Goal: Information Seeking & Learning: Check status

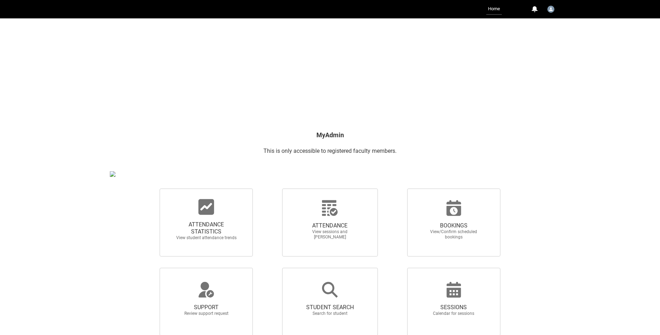
scroll to position [20, 0]
click at [209, 229] on span "ATTENDANCE STATISTICS" at bounding box center [206, 228] width 62 height 14
click at [148, 188] on input "ATTENDANCE STATISTICS View student attendance trends" at bounding box center [148, 188] width 0 height 0
radio input "true"
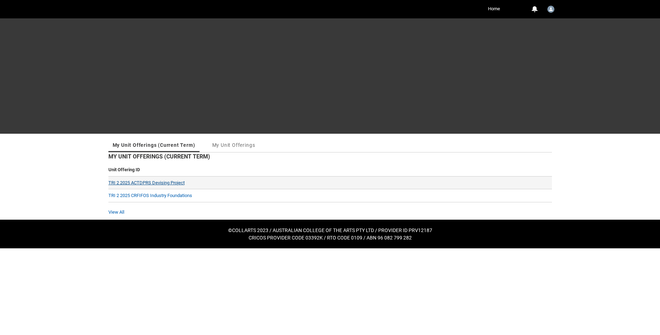
click at [165, 182] on link "TRI 2 2025 ACTDPRS Devising Project" at bounding box center [146, 182] width 76 height 5
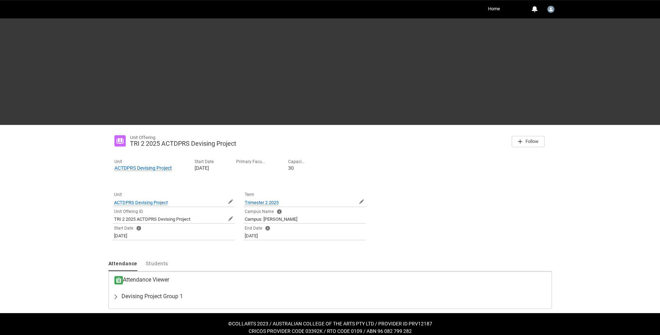
scroll to position [16, 0]
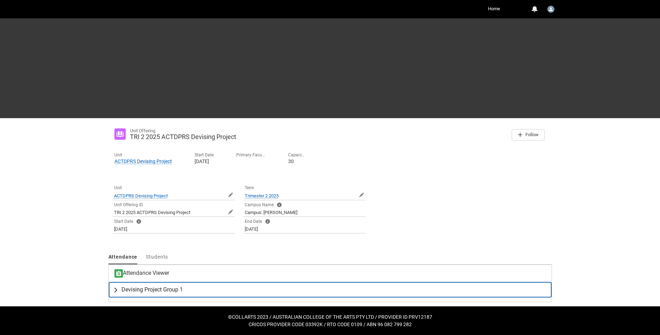
click at [116, 290] on lightning-primitive-icon "button" at bounding box center [117, 289] width 8 height 7
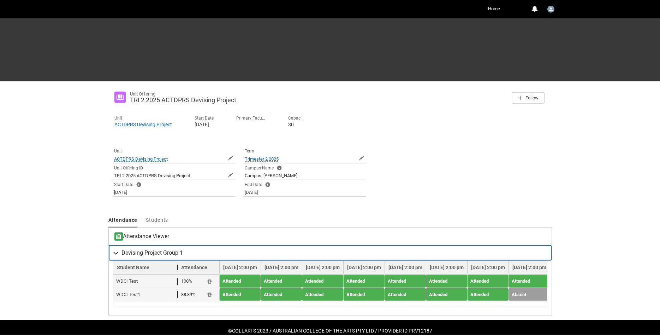
scroll to position [66, 0]
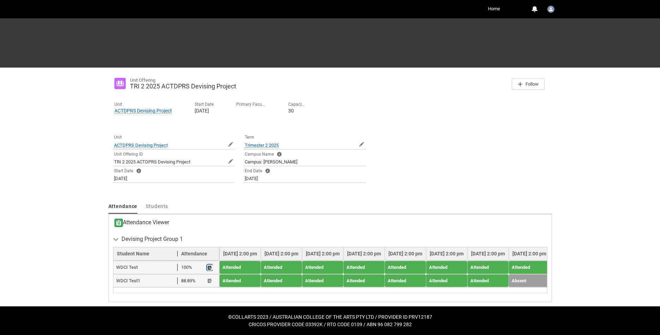
click at [210, 267] on lightning-primitive-icon "button" at bounding box center [209, 267] width 5 height 5
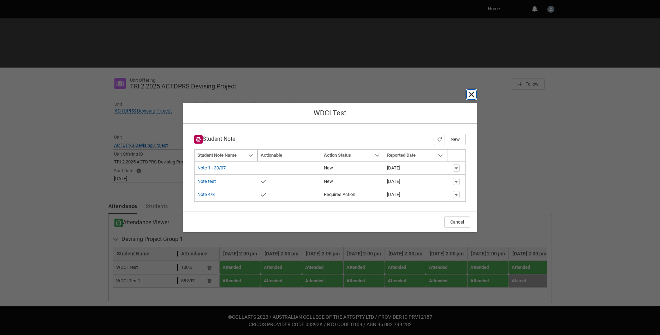
click at [473, 93] on lightning-primitive-icon "button" at bounding box center [471, 94] width 8 height 8
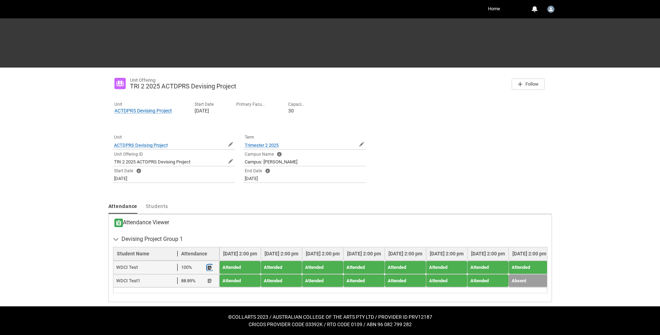
scroll to position [0, 0]
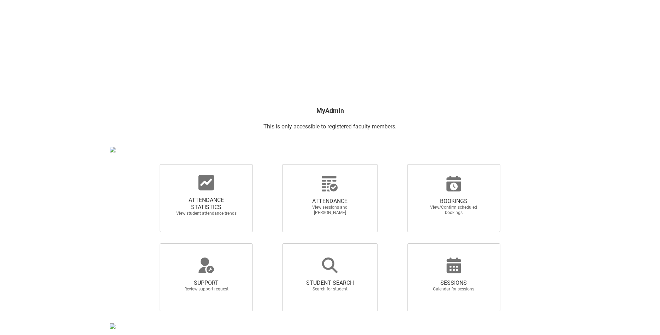
scroll to position [36, 0]
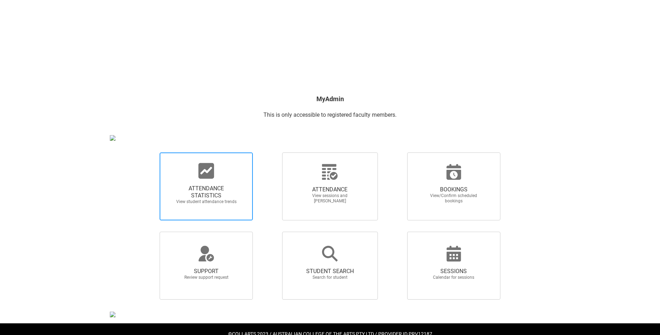
click at [203, 195] on span "ATTENDANCE STATISTICS" at bounding box center [206, 192] width 62 height 14
click at [148, 152] on input "ATTENDANCE STATISTICS View student attendance trends" at bounding box center [148, 152] width 0 height 0
radio input "true"
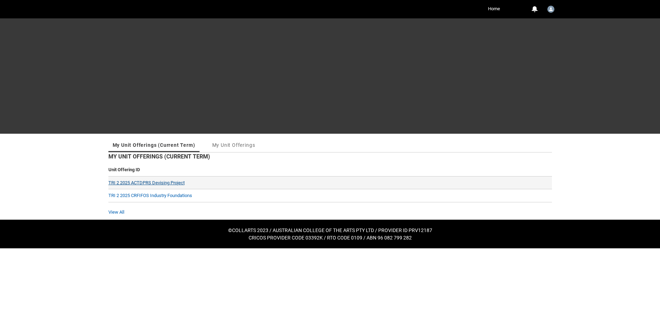
click at [170, 181] on link "TRI 2 2025 ACTDPRS Devising Project" at bounding box center [146, 182] width 76 height 5
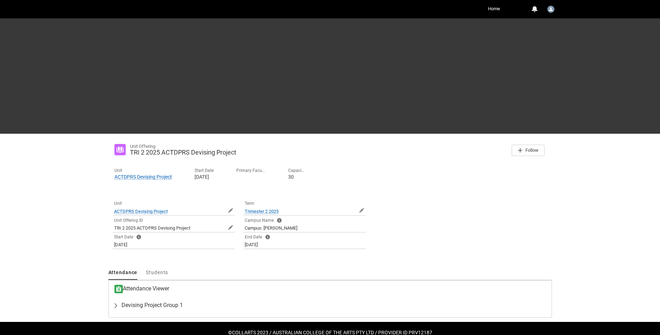
scroll to position [16, 0]
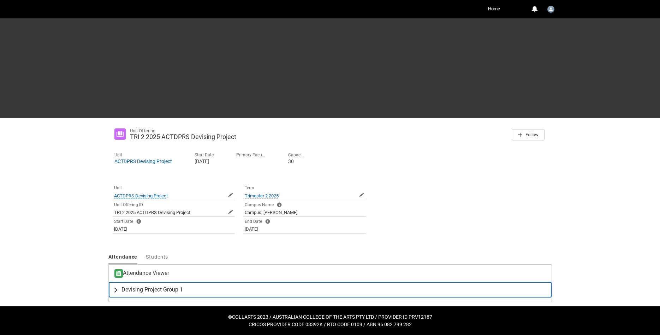
click at [126, 291] on span "Devising Project Group 1" at bounding box center [152, 289] width 61 height 7
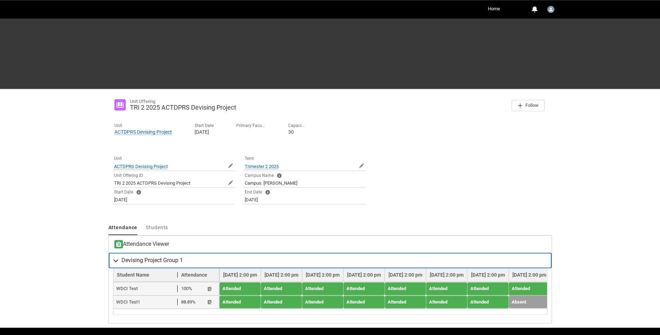
scroll to position [66, 0]
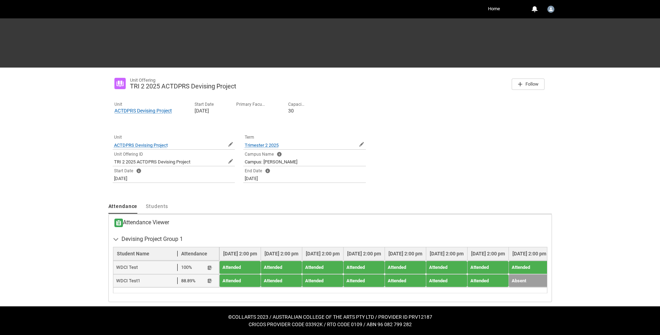
click at [70, 222] on div "Skip to Main Content Collarts Education Community Home More 0 Notifications Pro…" at bounding box center [330, 134] width 660 height 401
click at [210, 267] on lightning-primitive-icon "button" at bounding box center [209, 267] width 5 height 5
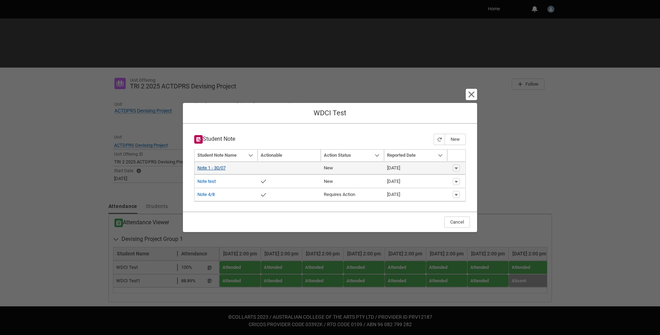
click at [208, 168] on link "Note 1 - 30/07" at bounding box center [211, 167] width 28 height 5
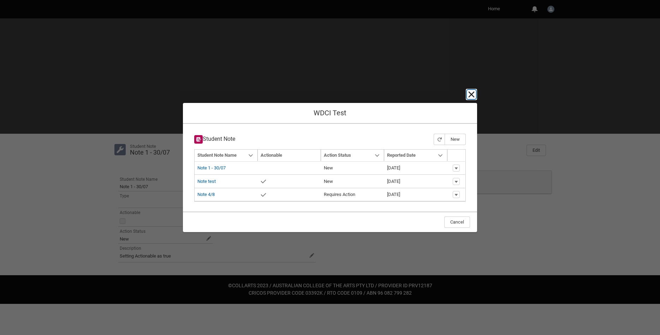
click at [474, 94] on lightning-primitive-icon "button" at bounding box center [471, 94] width 8 height 8
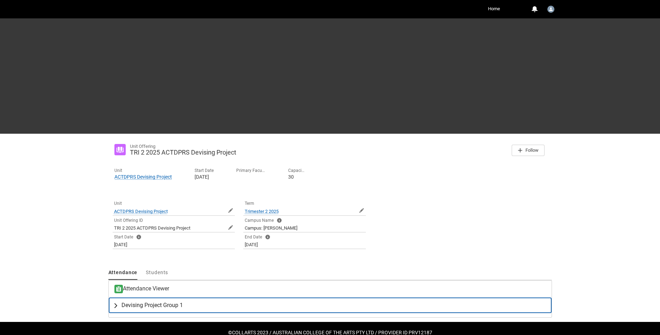
click at [155, 305] on span "Devising Project Group 1" at bounding box center [152, 304] width 61 height 7
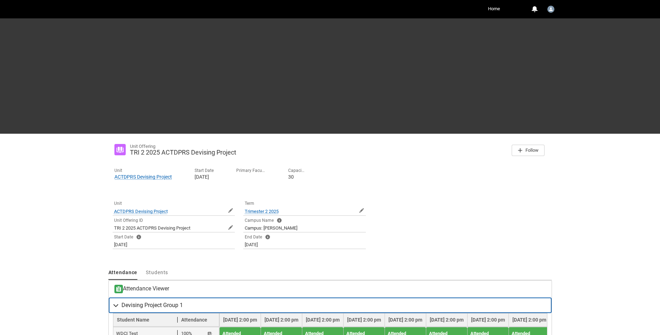
scroll to position [66, 0]
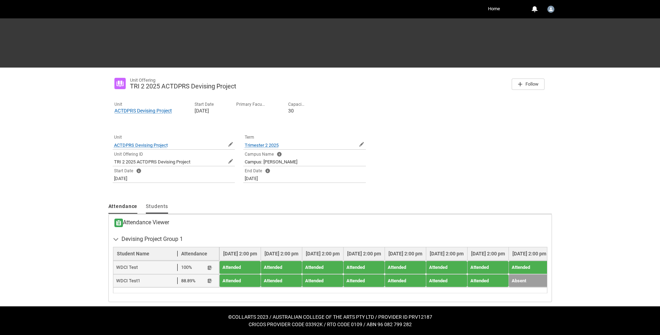
click at [158, 207] on span "Students" at bounding box center [157, 206] width 22 height 6
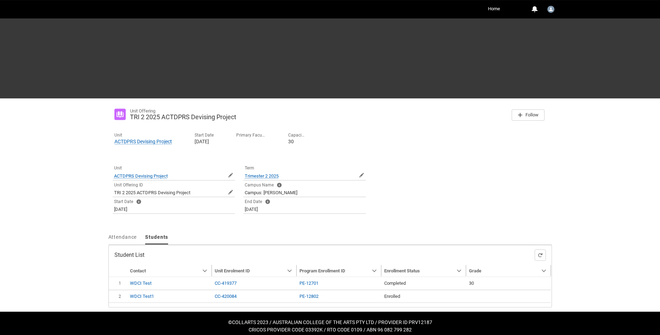
scroll to position [41, 0]
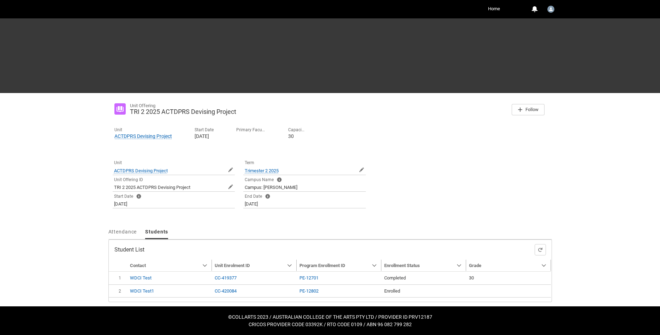
type input "240"
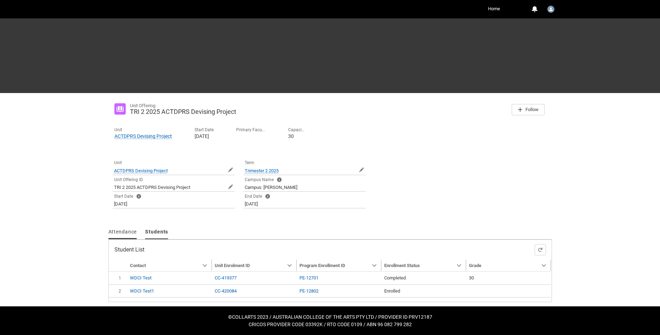
click at [122, 232] on span "Attendance" at bounding box center [122, 232] width 29 height 6
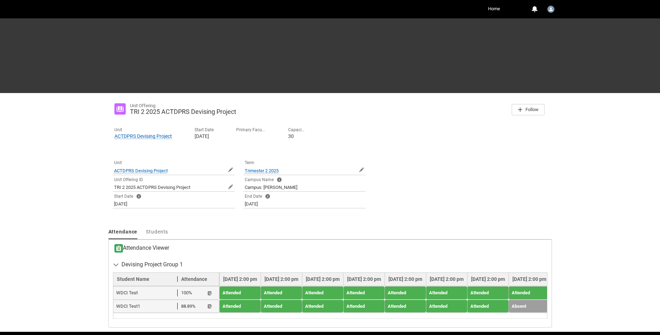
click at [291, 278] on th "[DATE] 2:00 pm" at bounding box center [281, 278] width 41 height 13
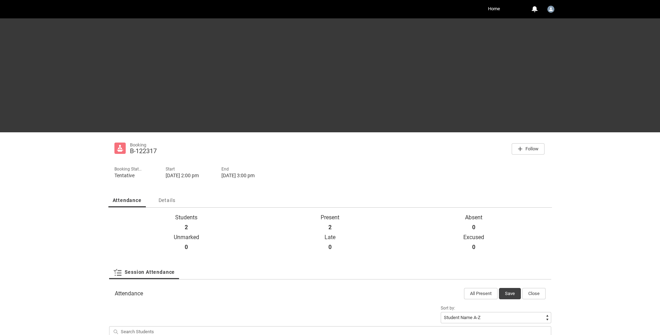
scroll to position [83, 0]
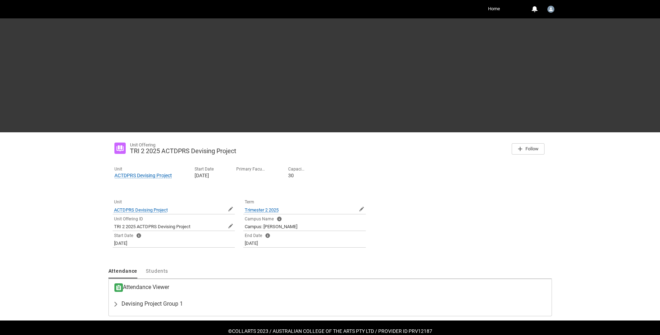
click at [486, 9] on link "Home" at bounding box center [494, 9] width 16 height 11
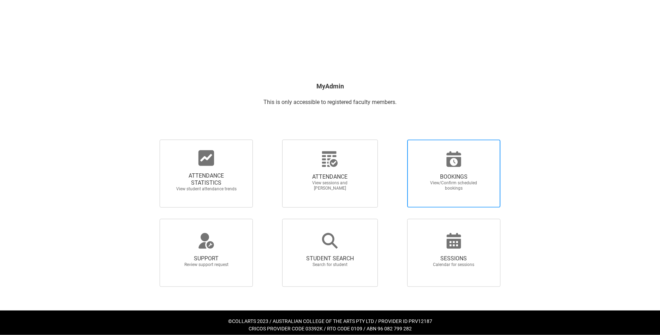
scroll to position [56, 0]
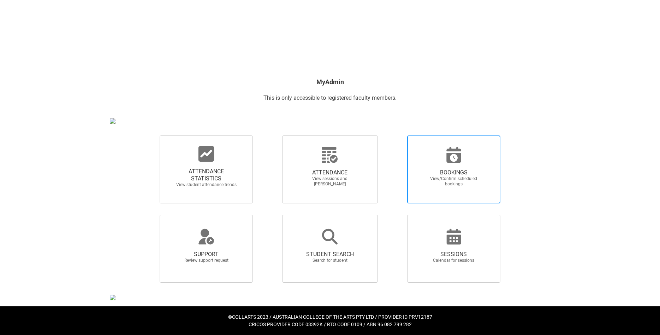
click at [451, 169] on span "BOOKINGS" at bounding box center [454, 172] width 62 height 7
click at [396, 135] on input "BOOKINGS View/Confirm scheduled bookings" at bounding box center [395, 135] width 0 height 0
radio input "true"
click at [208, 248] on span "SUPPORT Review support request" at bounding box center [206, 257] width 68 height 24
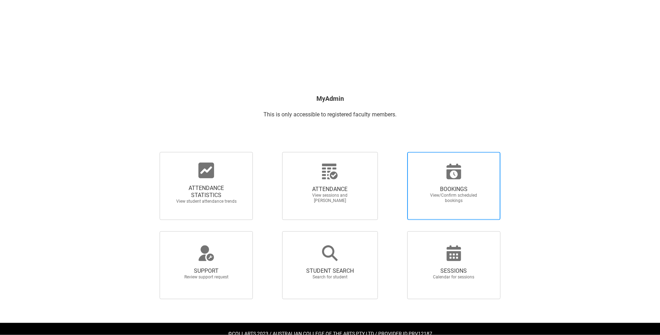
scroll to position [56, 0]
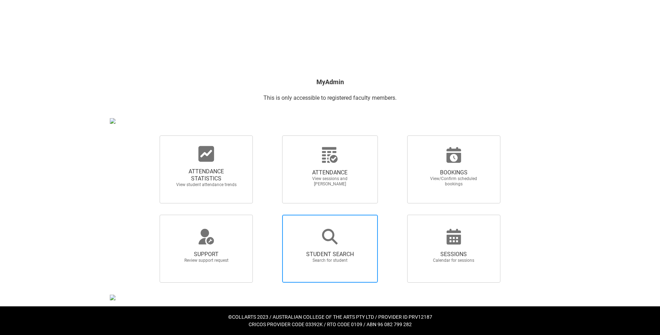
click at [330, 250] on span "STUDENT SEARCH" at bounding box center [330, 253] width 62 height 7
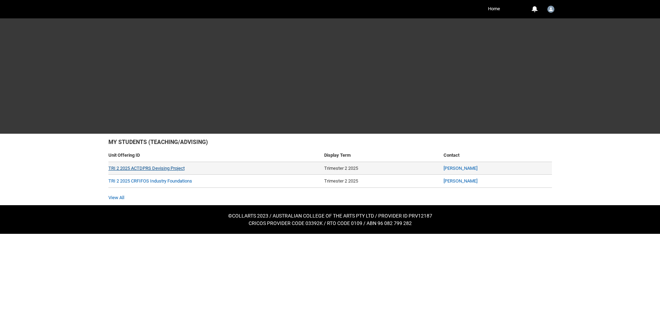
click at [164, 166] on link "TRI 2 2025 ACTDPRS Devising Project" at bounding box center [146, 167] width 76 height 5
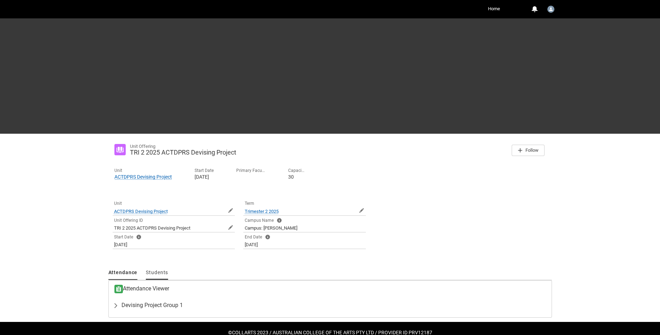
click at [162, 275] on span "Students" at bounding box center [157, 272] width 22 height 6
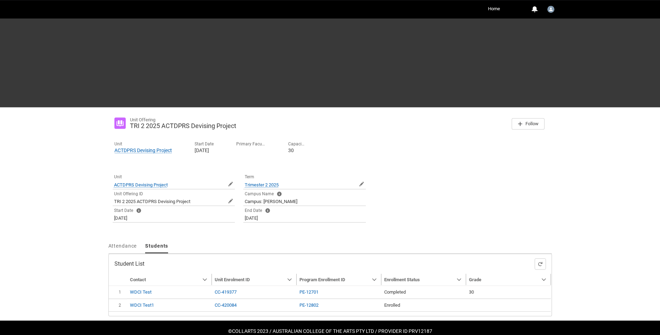
scroll to position [41, 0]
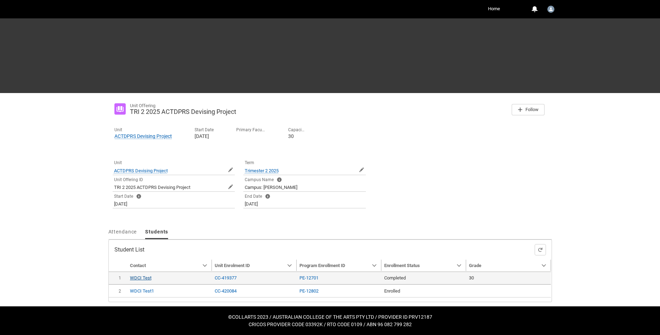
type input "240"
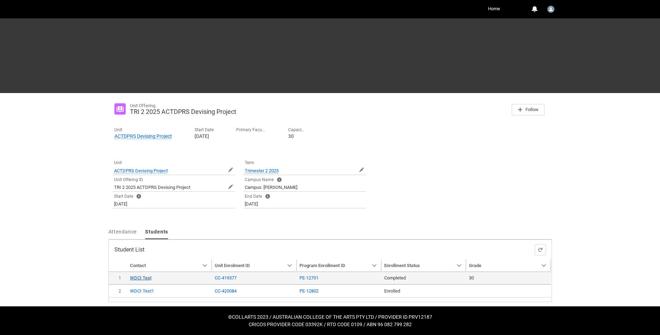
click at [141, 277] on link "WDCI Test" at bounding box center [141, 277] width 22 height 5
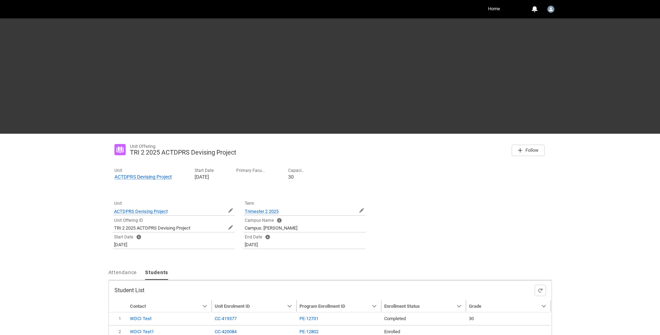
click at [492, 10] on link "Home" at bounding box center [494, 9] width 16 height 11
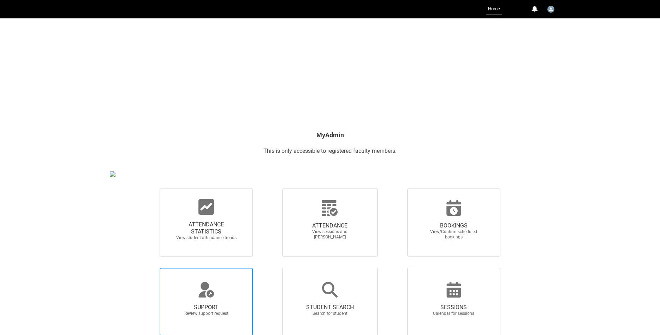
click at [187, 298] on div at bounding box center [206, 289] width 68 height 17
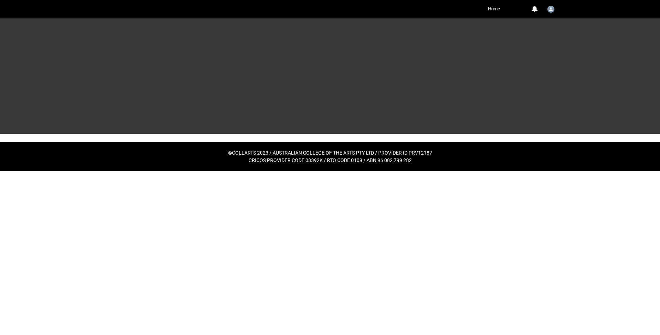
click at [252, 135] on div at bounding box center [330, 138] width 452 height 8
